Goal: Book appointment/travel/reservation

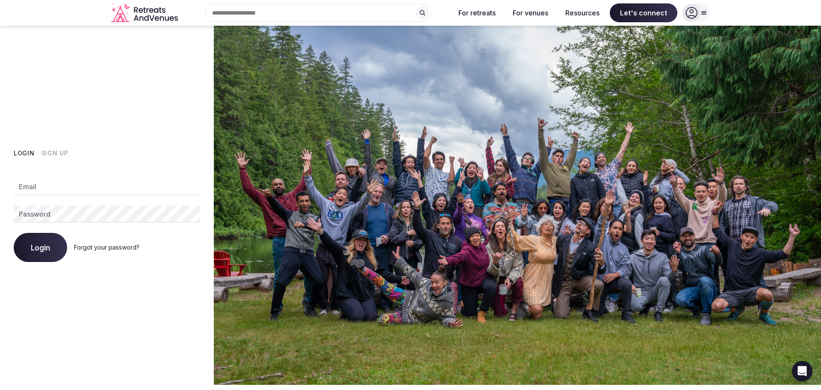
type input "**********"
click at [44, 240] on button "Login" at bounding box center [40, 247] width 53 height 29
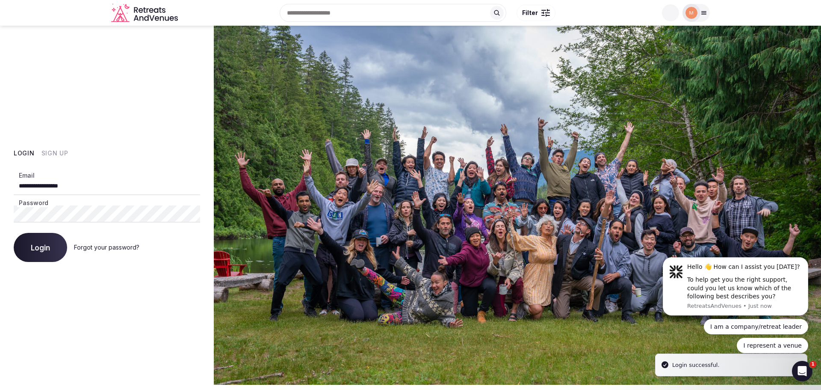
click at [56, 245] on button "Login" at bounding box center [40, 247] width 53 height 29
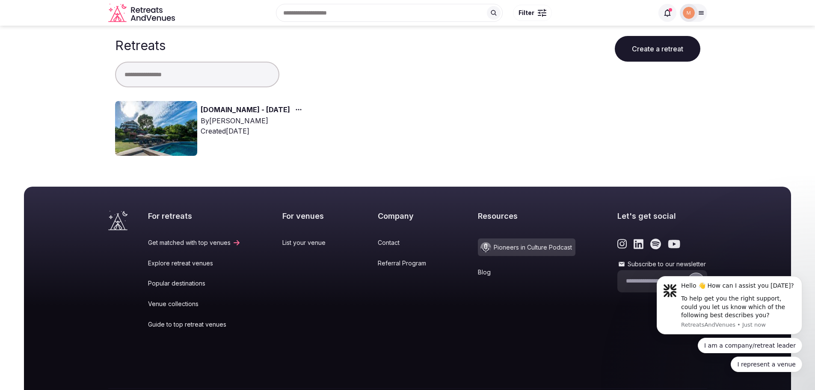
click at [227, 108] on link "[DOMAIN_NAME] - [DATE]" at bounding box center [245, 109] width 89 height 11
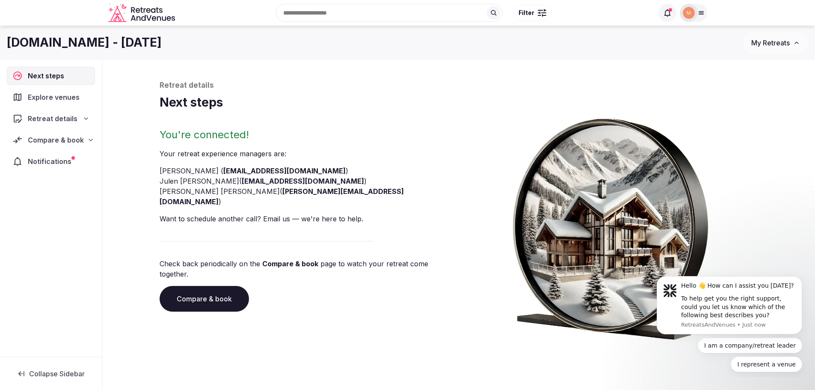
click at [78, 138] on span "Compare & book" at bounding box center [56, 140] width 56 height 10
click at [74, 192] on span "Proposals received (4)" at bounding box center [55, 196] width 68 height 9
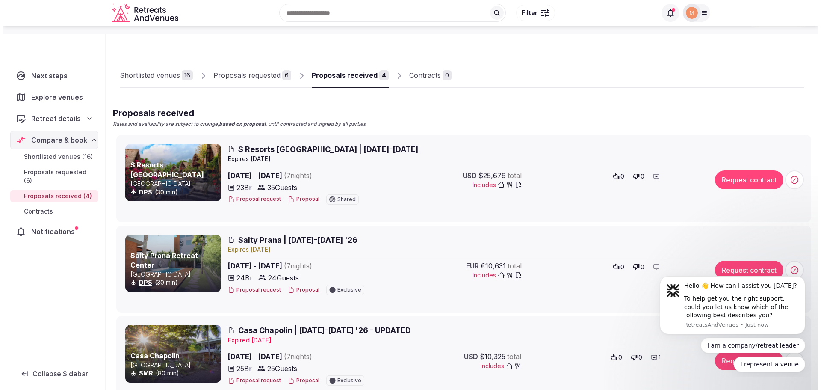
scroll to position [43, 0]
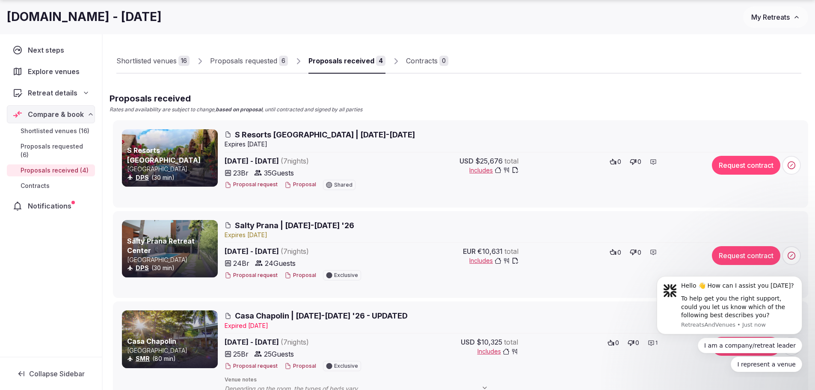
click at [193, 154] on div at bounding box center [170, 157] width 96 height 57
click at [255, 136] on span "S Resorts [GEOGRAPHIC_DATA] | [DATE]-[DATE]" at bounding box center [325, 134] width 180 height 11
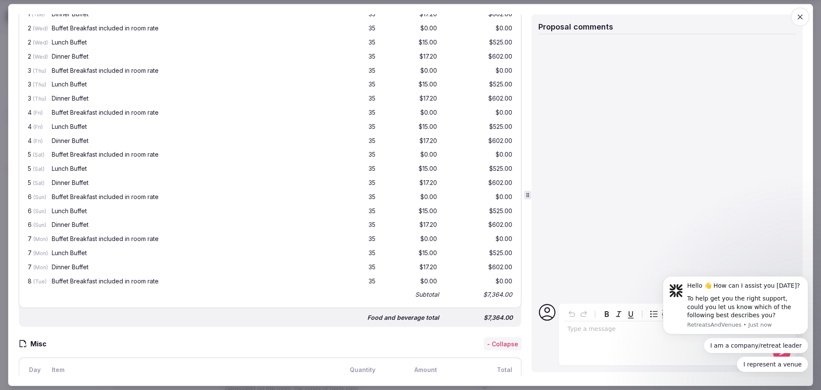
scroll to position [1084, 0]
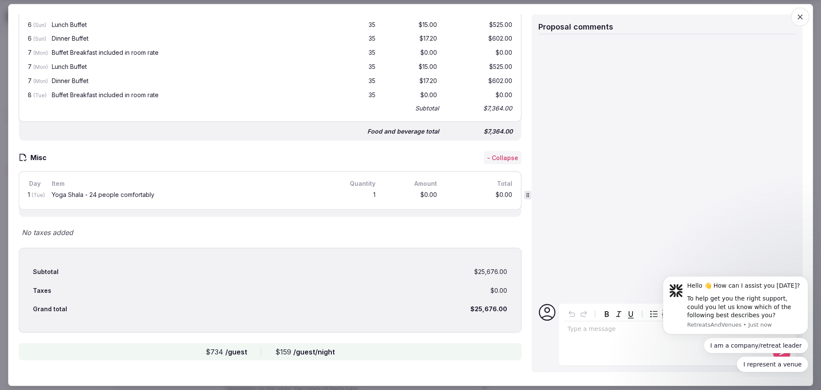
click at [402, 227] on div "No taxes added" at bounding box center [269, 232] width 503 height 10
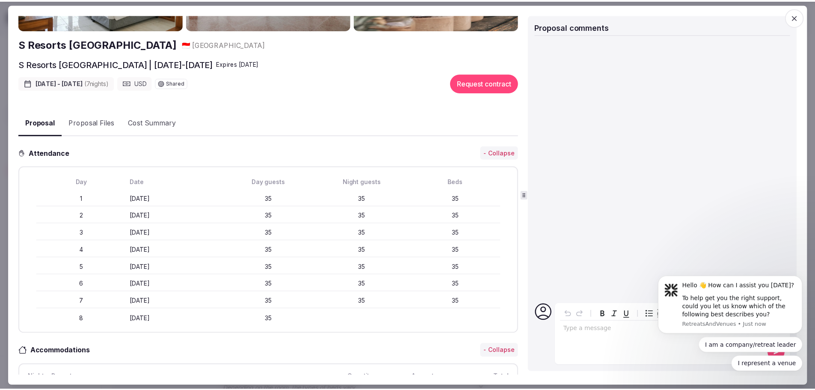
scroll to position [0, 0]
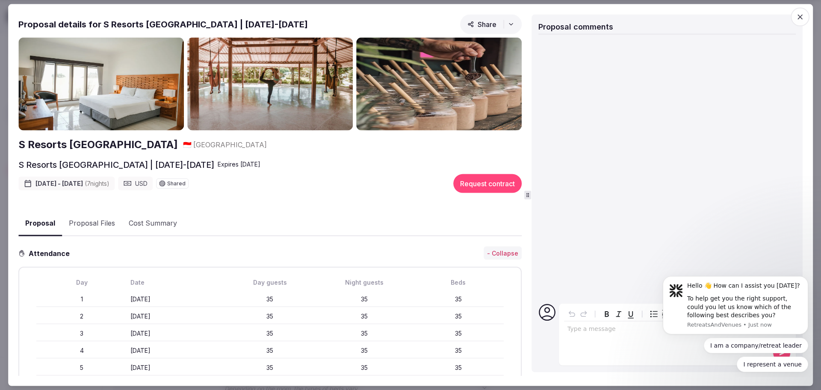
click at [799, 19] on icon "button" at bounding box center [800, 16] width 9 height 9
